Goal: Task Accomplishment & Management: Manage account settings

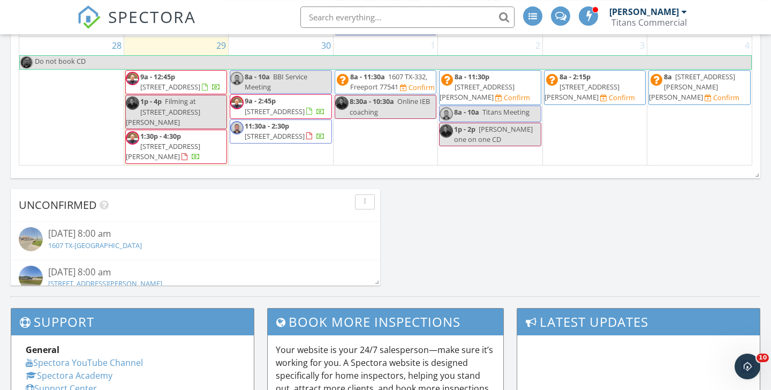
scroll to position [722, 0]
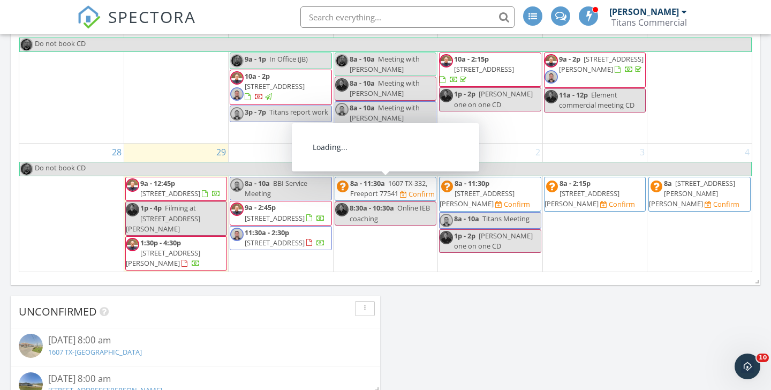
click at [388, 190] on span "1607 TX-332, Freeport 77541" at bounding box center [388, 188] width 77 height 20
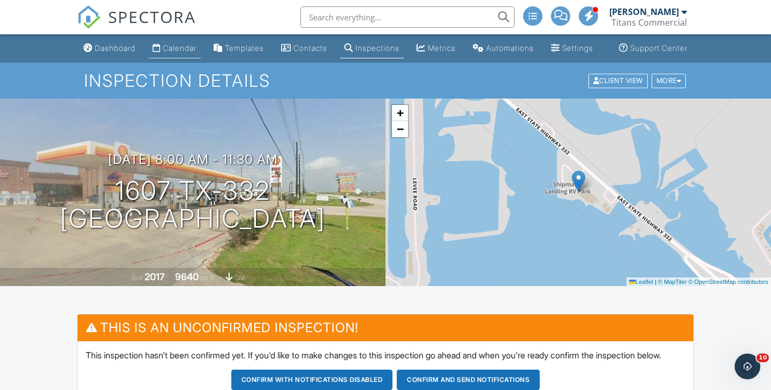
click at [173, 52] on div "Calendar" at bounding box center [180, 47] width 34 height 9
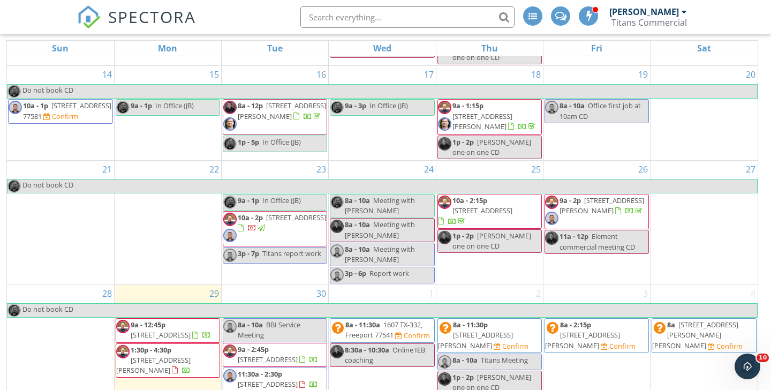
scroll to position [153, 0]
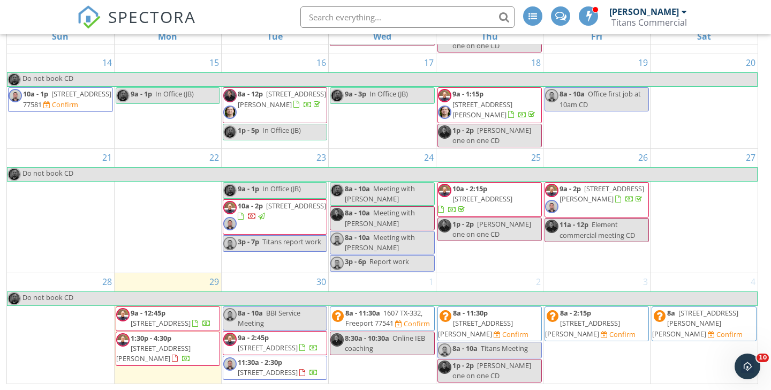
click at [515, 308] on span "8a - 11:30p [STREET_ADDRESS][PERSON_NAME] Confirm" at bounding box center [489, 324] width 103 height 32
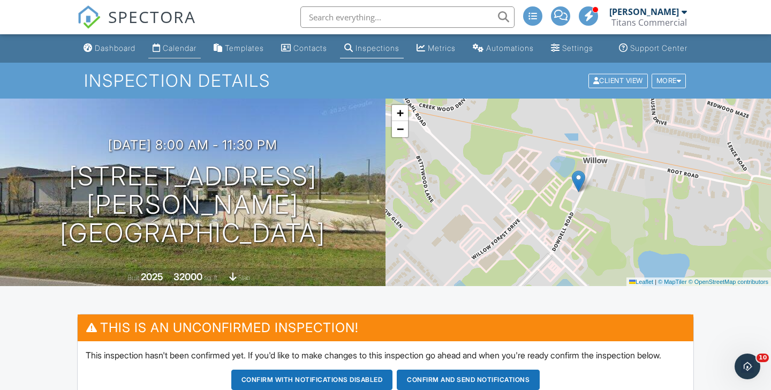
click at [168, 52] on div "Calendar" at bounding box center [180, 47] width 34 height 9
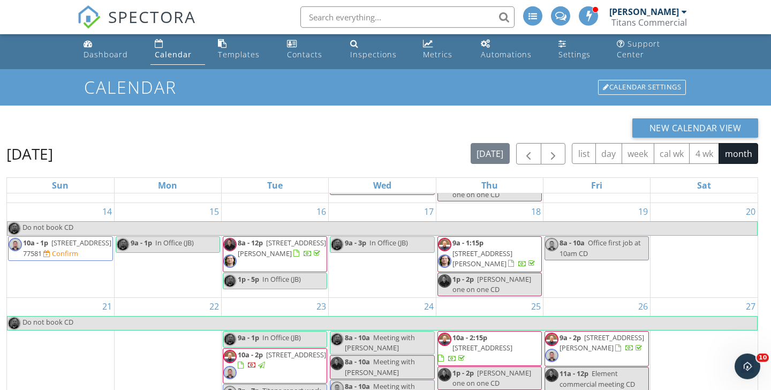
scroll to position [153, 0]
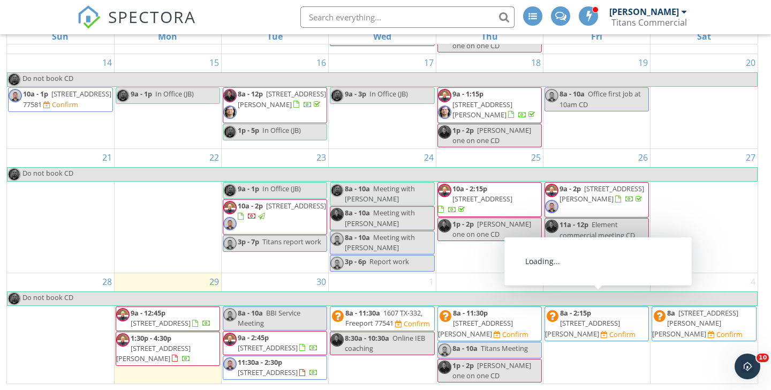
click at [620, 318] on span "[STREET_ADDRESS][PERSON_NAME]" at bounding box center [582, 328] width 75 height 20
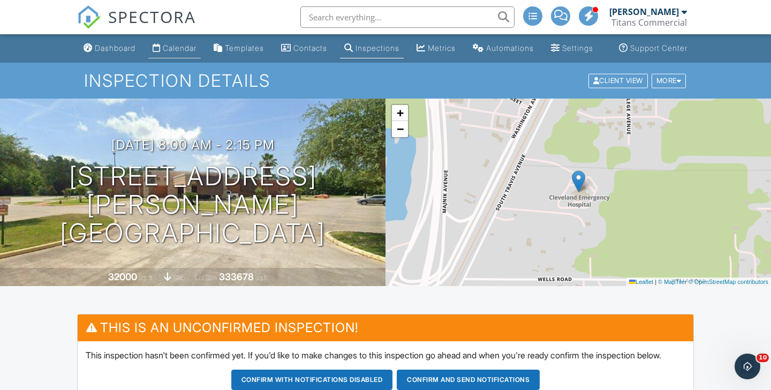
click at [178, 52] on div "Calendar" at bounding box center [180, 47] width 34 height 9
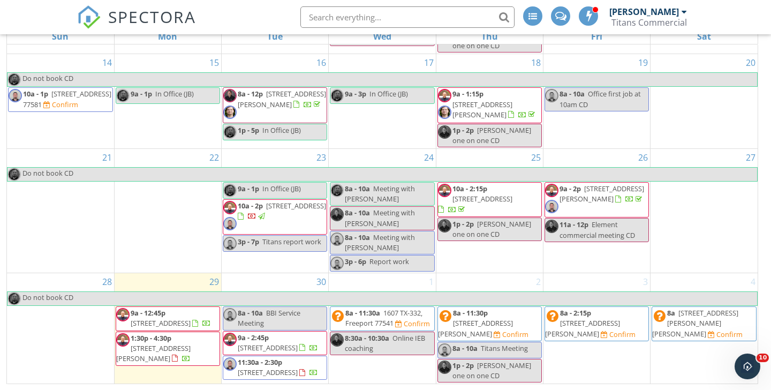
click at [164, 318] on span "[STREET_ADDRESS]" at bounding box center [161, 323] width 60 height 10
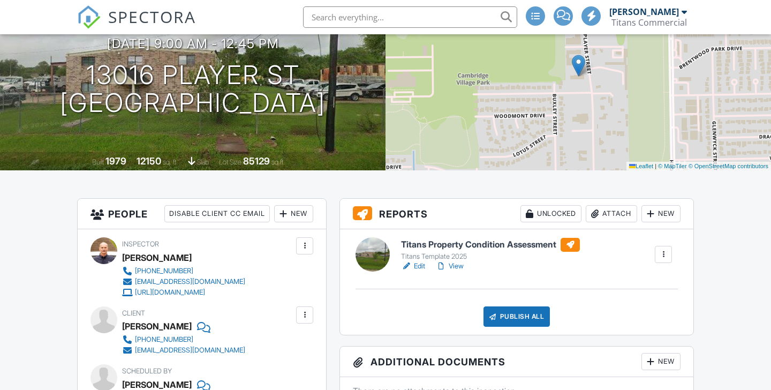
scroll to position [116, 0]
click at [417, 271] on link "Edit" at bounding box center [413, 266] width 24 height 11
